Goal: Register for event/course

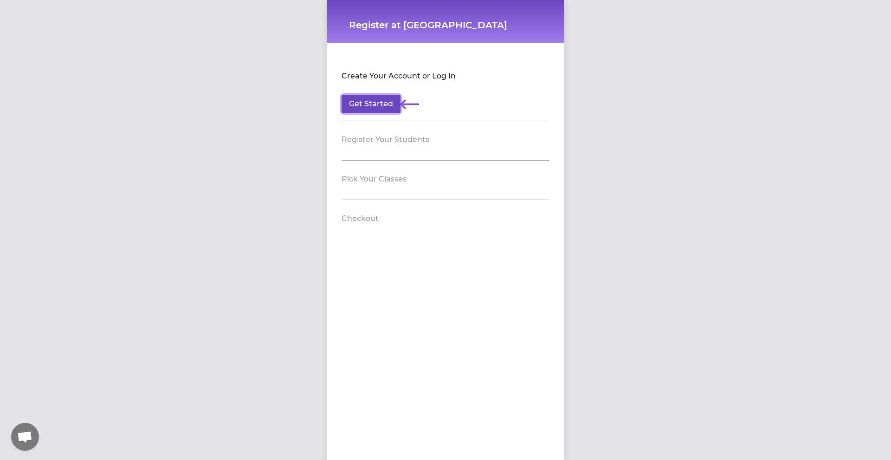
click at [365, 101] on button "Get Started" at bounding box center [371, 104] width 59 height 19
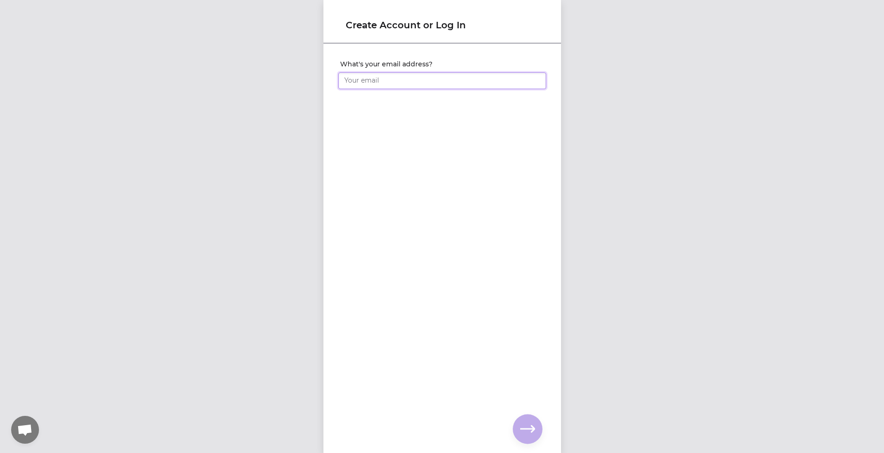
click at [378, 81] on input "What's your email address?" at bounding box center [442, 80] width 208 height 17
type input "[EMAIL_ADDRESS][DOMAIN_NAME]"
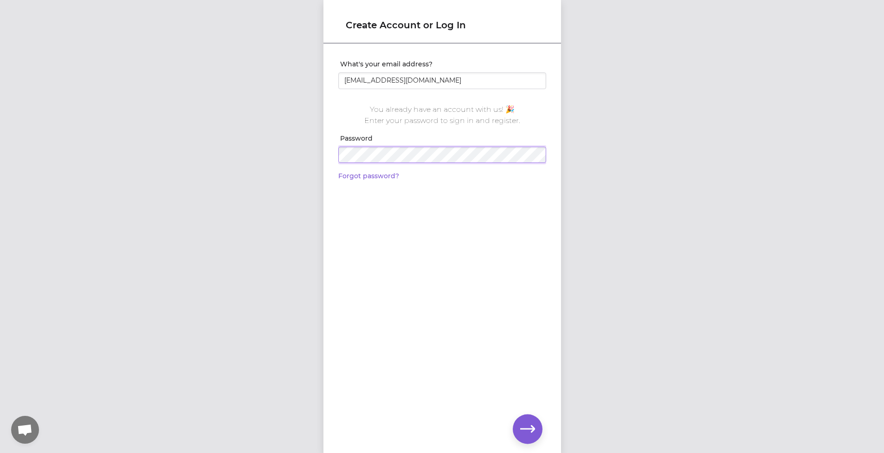
click input "submit" at bounding box center [0, 0] width 0 height 0
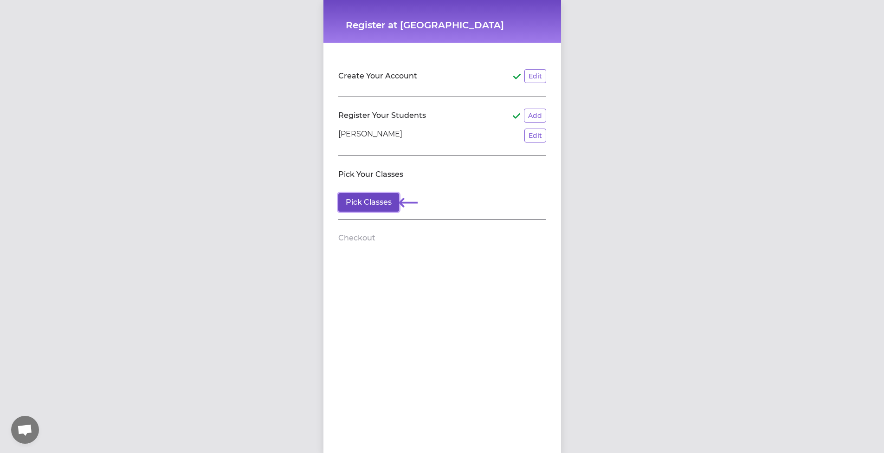
click at [349, 204] on button "Pick Classes" at bounding box center [368, 202] width 61 height 19
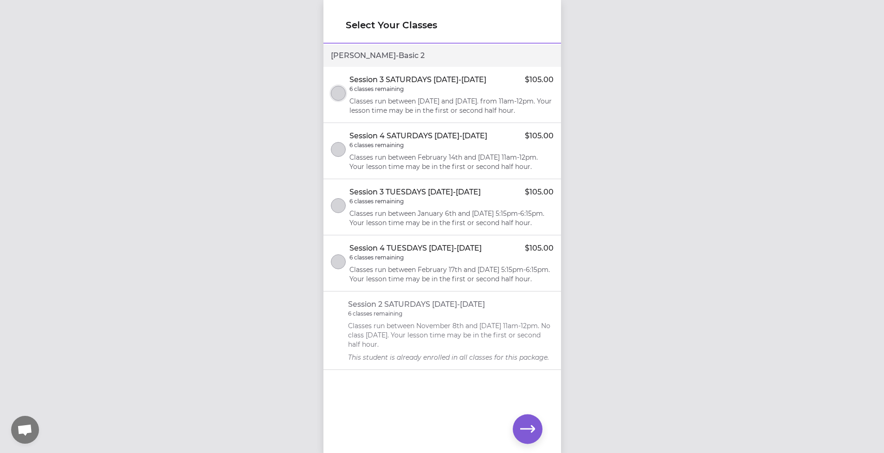
click at [335, 101] on button "select class" at bounding box center [338, 93] width 15 height 15
click at [345, 157] on button "select class" at bounding box center [338, 149] width 15 height 15
click at [430, 227] on p "Classes run between January 6th and [DATE] 5:15pm-6:15pm. Your lesson time may …" at bounding box center [451, 218] width 204 height 19
click at [440, 284] on div "Session 4 TUESDAYS [DATE]-[DATE] $105.00 6 classes remaining Classes run betwee…" at bounding box center [451, 263] width 204 height 41
click at [341, 265] on icon "select class" at bounding box center [338, 262] width 7 height 6
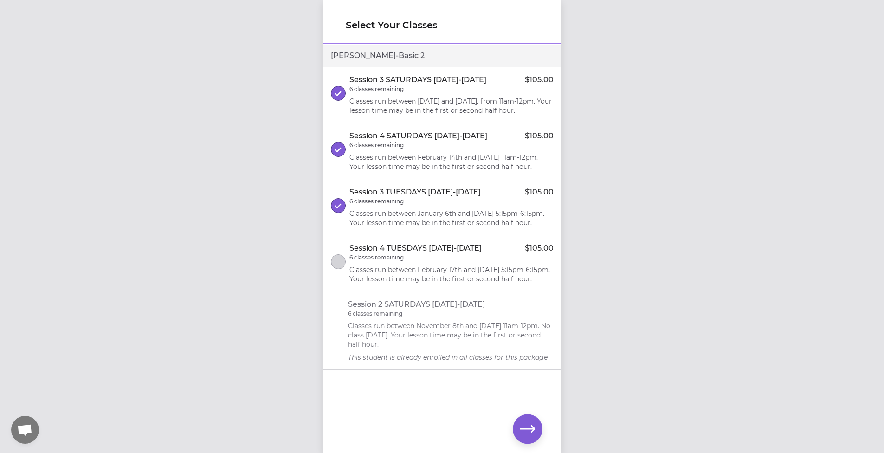
click at [348, 223] on li "Session 3 TUESDAYS [DATE]-[DATE] $105.00 6 classes remaining Classes run betwee…" at bounding box center [442, 207] width 238 height 56
click at [529, 433] on icon "button" at bounding box center [527, 428] width 15 height 15
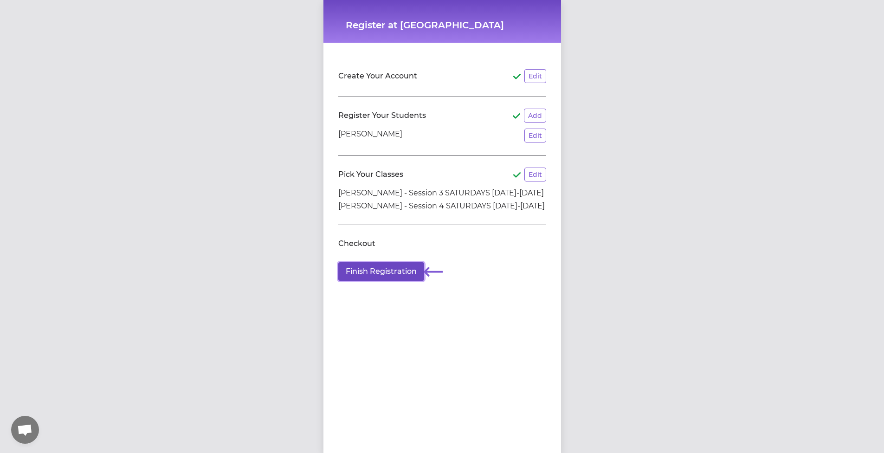
click at [390, 272] on button "Finish Registration" at bounding box center [381, 271] width 86 height 19
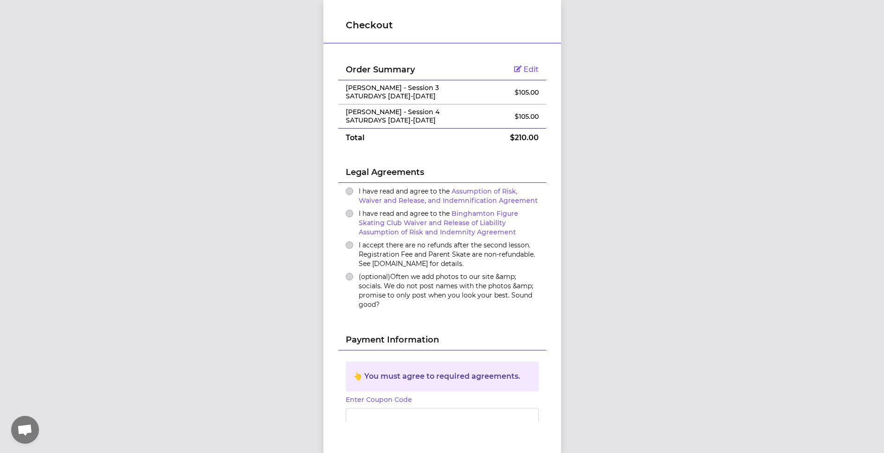
click at [367, 194] on span "I have read and agree to the Assumption of Risk, Waiver and Release, and Indemn…" at bounding box center [448, 196] width 179 height 18
click at [353, 194] on button "I have read and agree to the Assumption of Risk, Waiver and Release, and Indemn…" at bounding box center [349, 191] width 7 height 7
click at [346, 214] on button "I have read and agree to the Binghamton Figure Skating Club Waiver and Release …" at bounding box center [349, 213] width 7 height 7
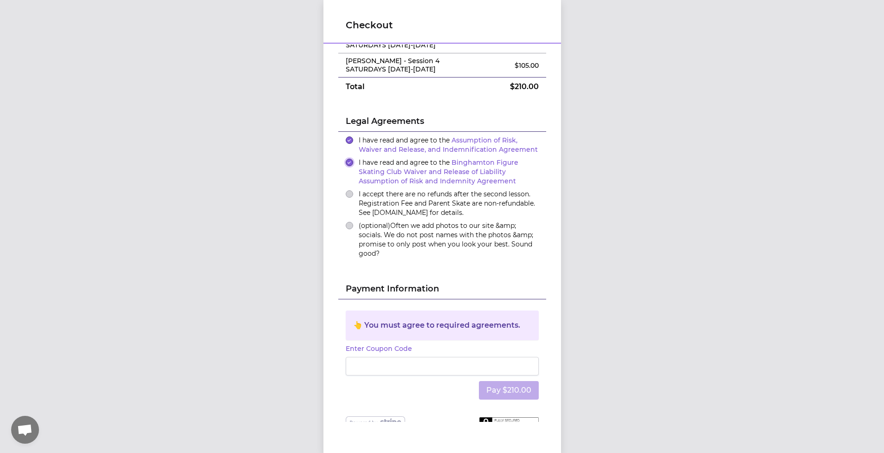
scroll to position [66, 0]
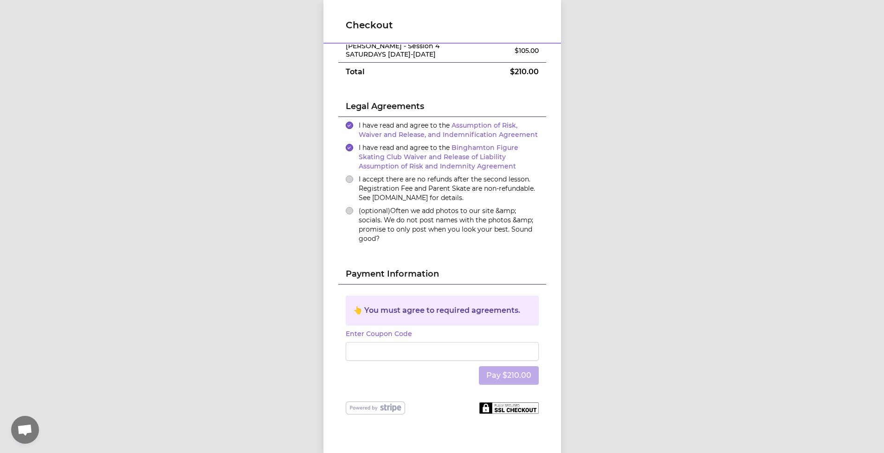
drag, startPoint x: 419, startPoint y: 403, endPoint x: 422, endPoint y: 396, distance: 7.3
click at [419, 401] on div at bounding box center [442, 407] width 193 height 13
click at [354, 184] on div "I accept there are no refunds after the second lesson. Registration Fee and Par…" at bounding box center [442, 189] width 193 height 28
click at [346, 179] on button "I accept there are no refunds after the second lesson. Registration Fee and Par…" at bounding box center [349, 178] width 7 height 7
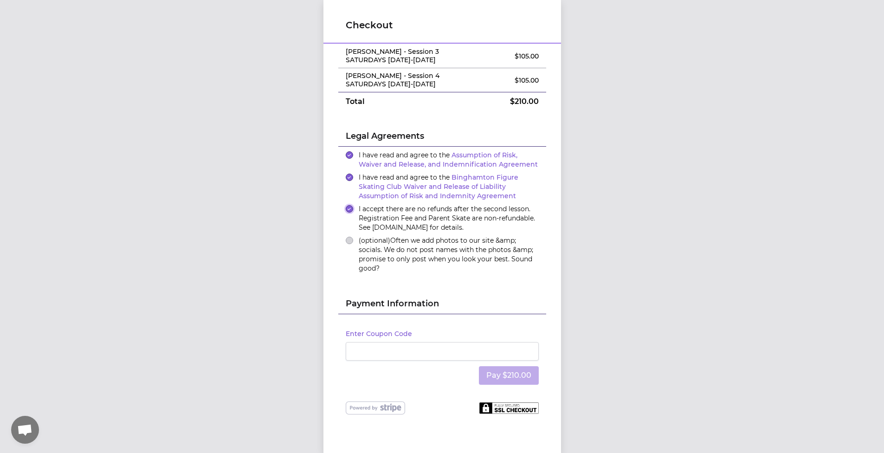
scroll to position [36, 0]
click at [346, 237] on button "(optional) Often we add photos to our site &amp; socials. We do not post names …" at bounding box center [349, 240] width 7 height 7
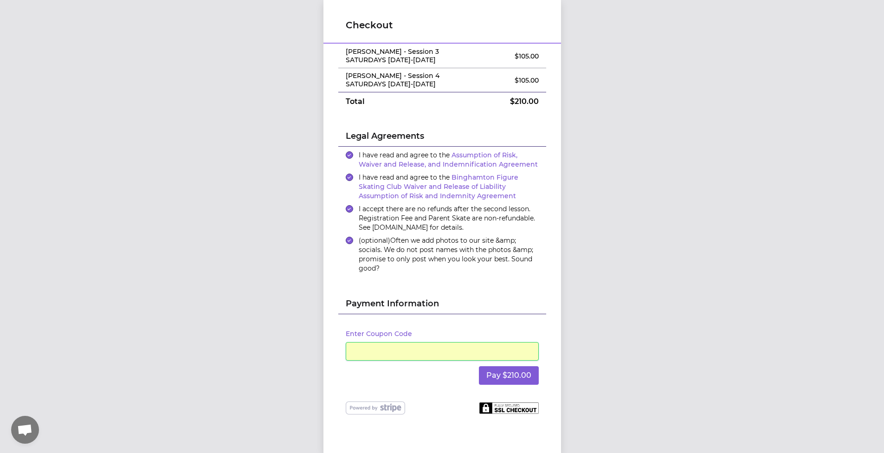
click at [452, 406] on div at bounding box center [442, 407] width 193 height 13
click at [493, 375] on button "Pay $210.00" at bounding box center [509, 375] width 60 height 19
